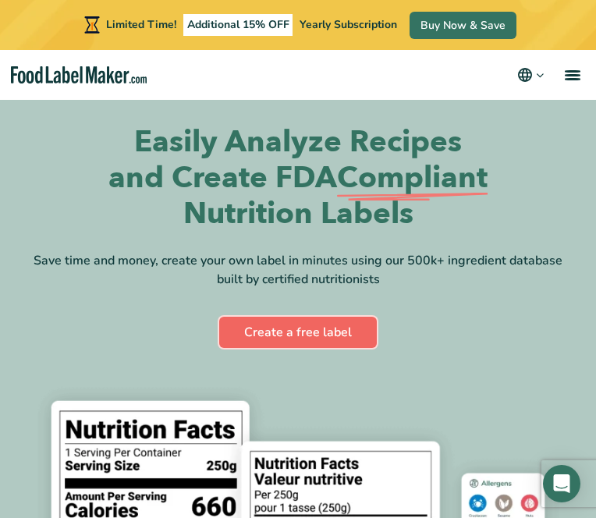
click at [295, 329] on link "Create a free label" at bounding box center [298, 332] width 158 height 31
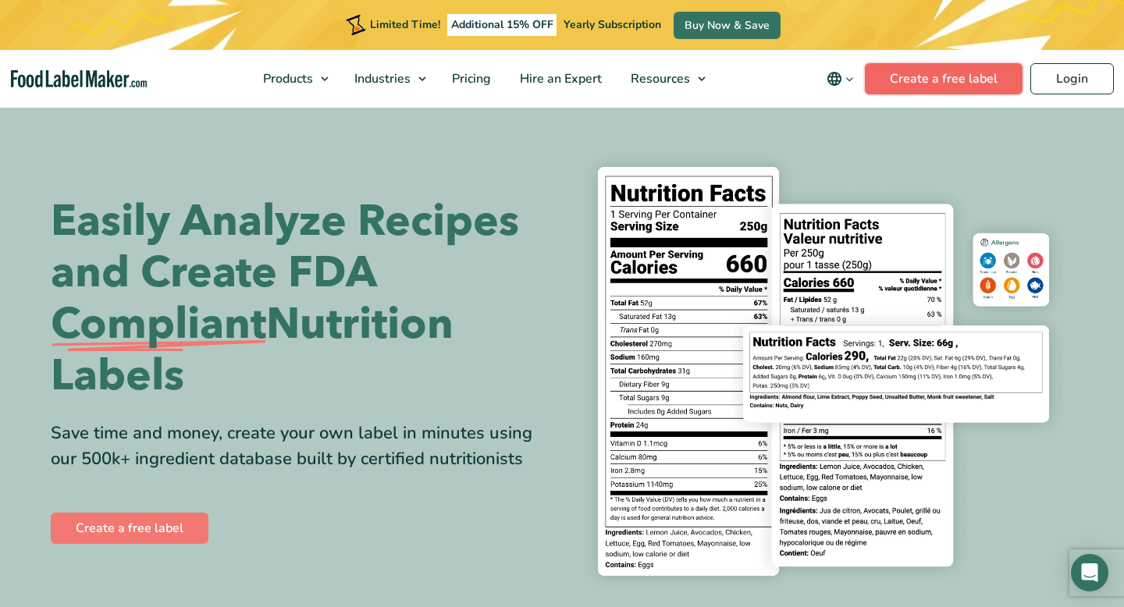
click at [980, 74] on link "Create a free label" at bounding box center [944, 78] width 158 height 31
